Goal: Information Seeking & Learning: Learn about a topic

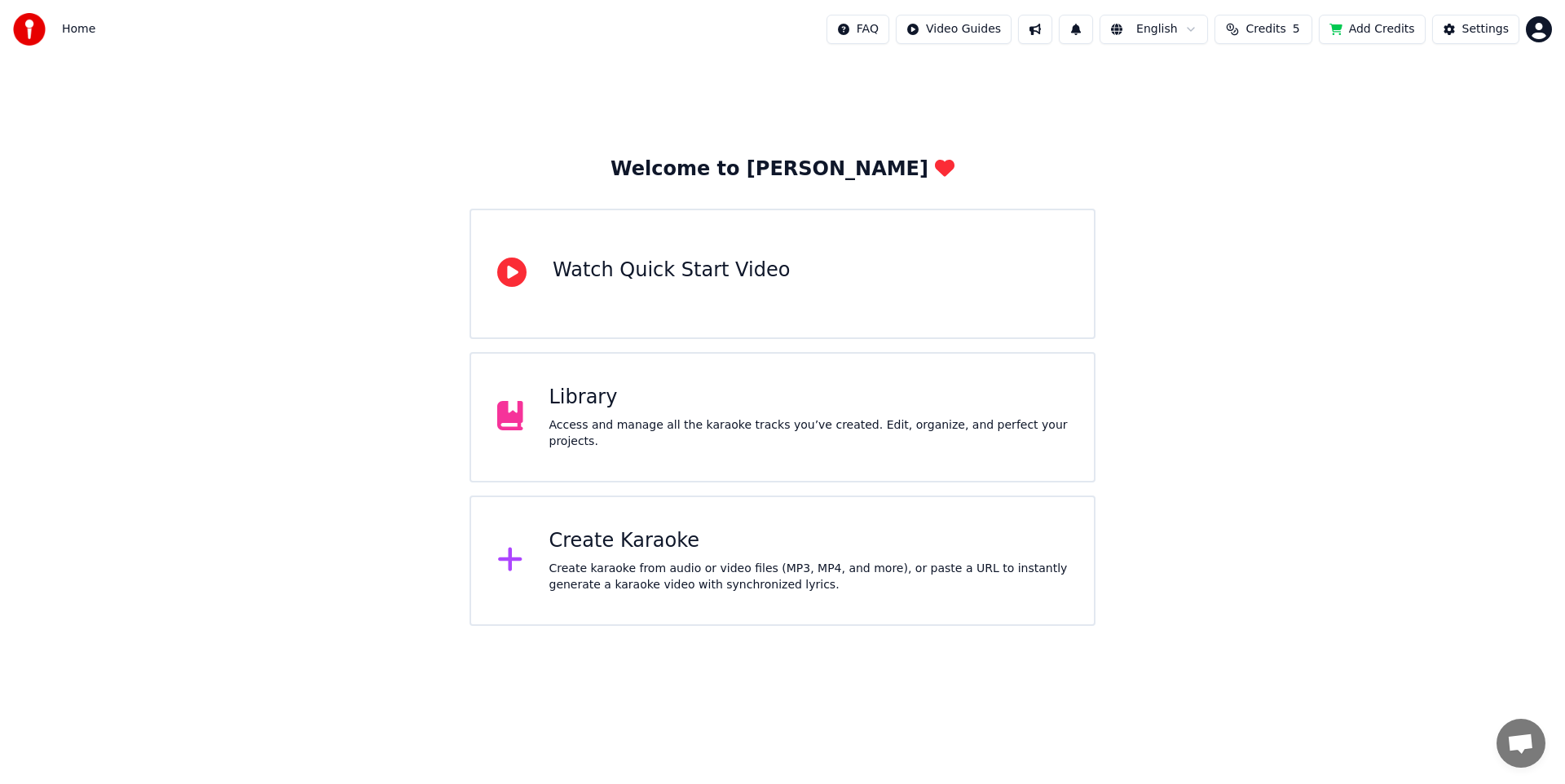
click at [1285, 33] on span "Credits" at bounding box center [1265, 29] width 40 height 16
click at [1185, 116] on td "100" at bounding box center [1175, 108] width 47 height 29
click at [1242, 109] on td "6" at bounding box center [1236, 108] width 73 height 29
click at [1244, 78] on th "Remaining" at bounding box center [1236, 78] width 73 height 33
click at [1268, 182] on button "Refresh" at bounding box center [1268, 196] width 84 height 29
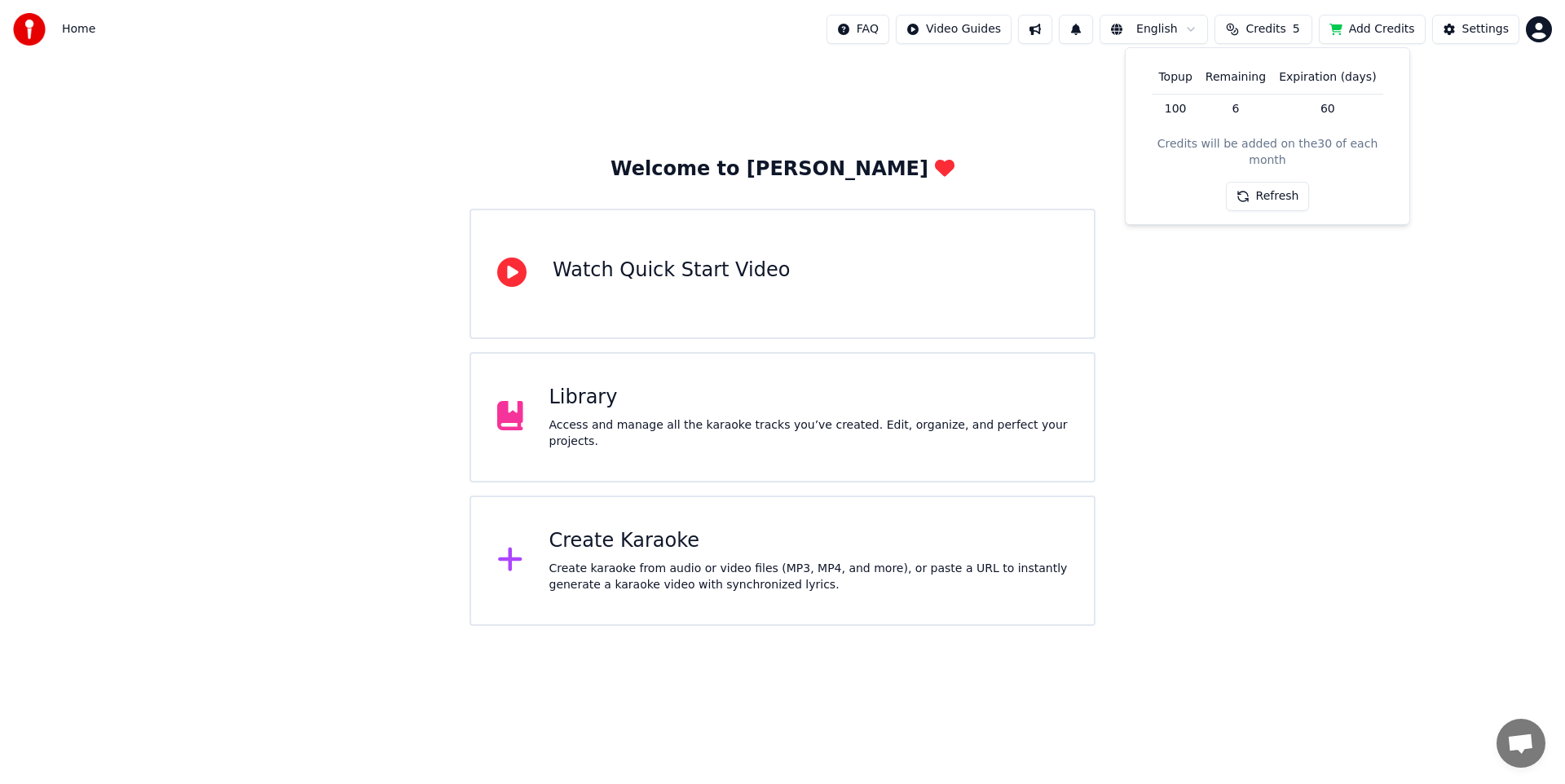
drag, startPoint x: 1287, startPoint y: 311, endPoint x: 1268, endPoint y: 305, distance: 19.9
click at [1286, 312] on div "Welcome to Youka Watch Quick Start Video Library Access and manage all the kara…" at bounding box center [782, 342] width 1565 height 567
click at [268, 193] on div "Welcome to Youka Watch Quick Start Video Library Access and manage all the kara…" at bounding box center [782, 342] width 1565 height 567
click at [651, 258] on div "Watch Quick Start Video" at bounding box center [671, 271] width 237 height 26
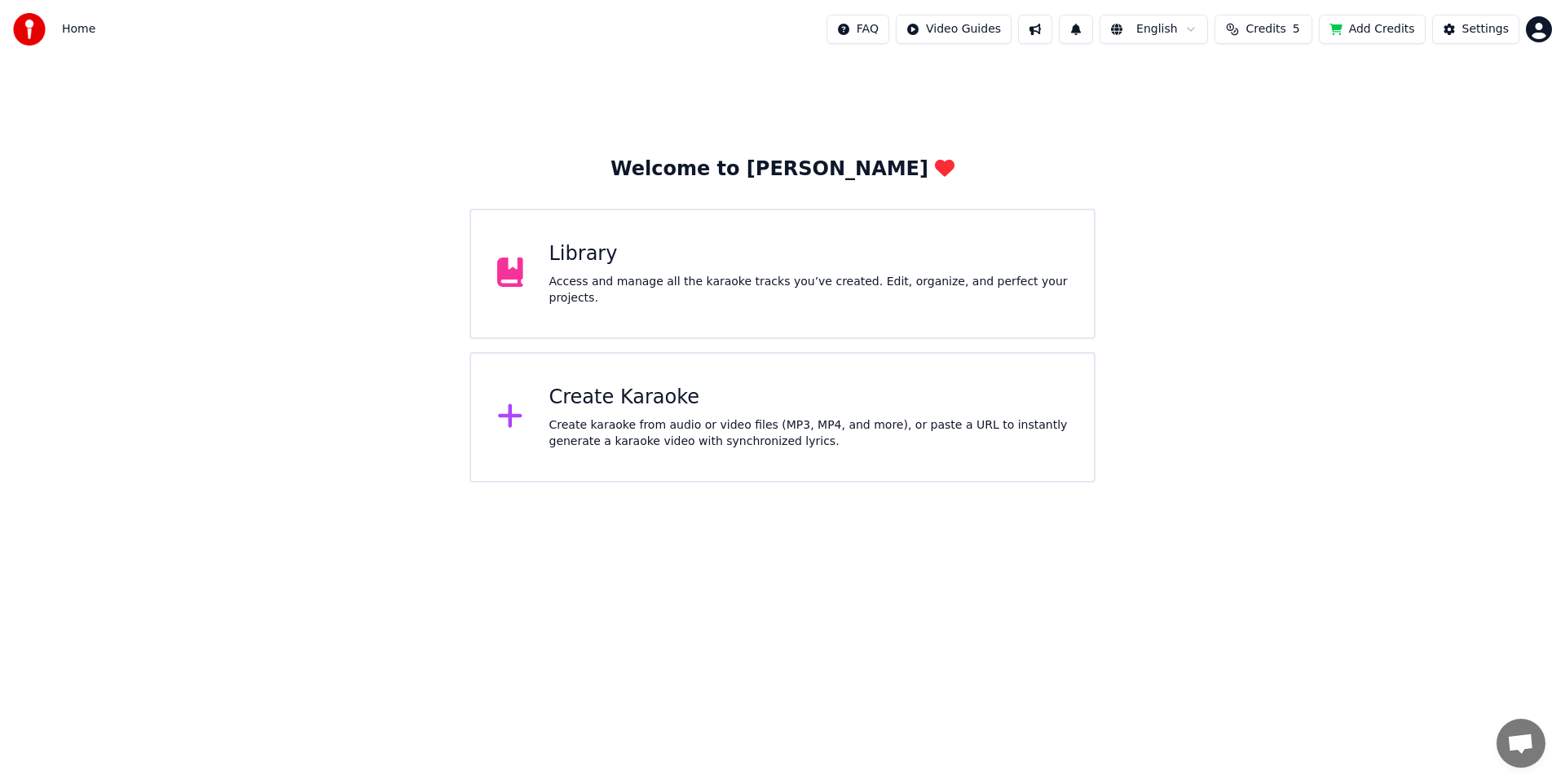
click at [629, 266] on div "Library" at bounding box center [808, 254] width 519 height 26
